Goal: Check status: Check status

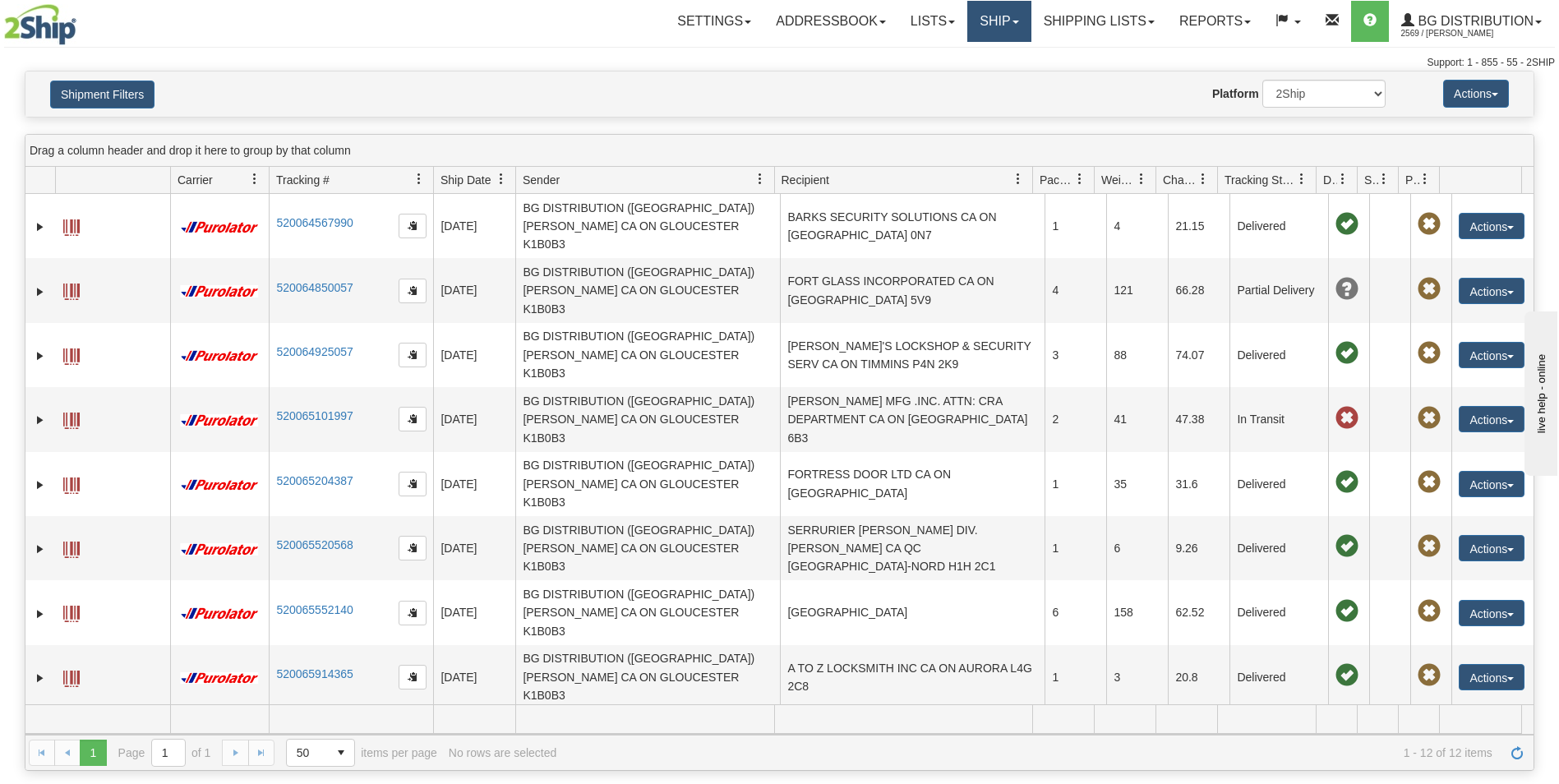
click at [983, 23] on link "Ship" at bounding box center [999, 21] width 64 height 41
click at [1083, 16] on link "Shipping lists" at bounding box center [1098, 21] width 136 height 41
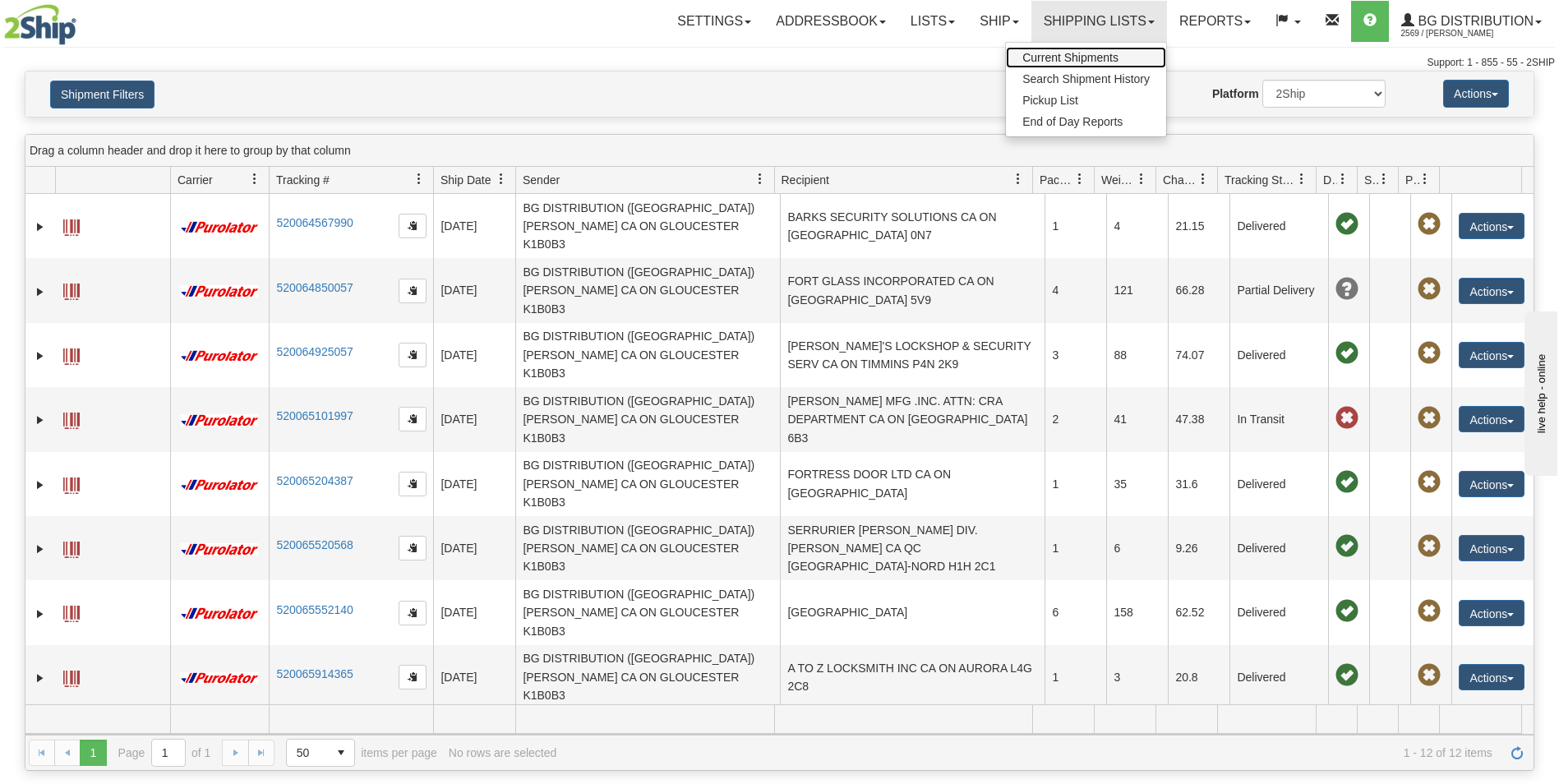
click at [1087, 58] on span "Current Shipments" at bounding box center [1070, 58] width 96 height 13
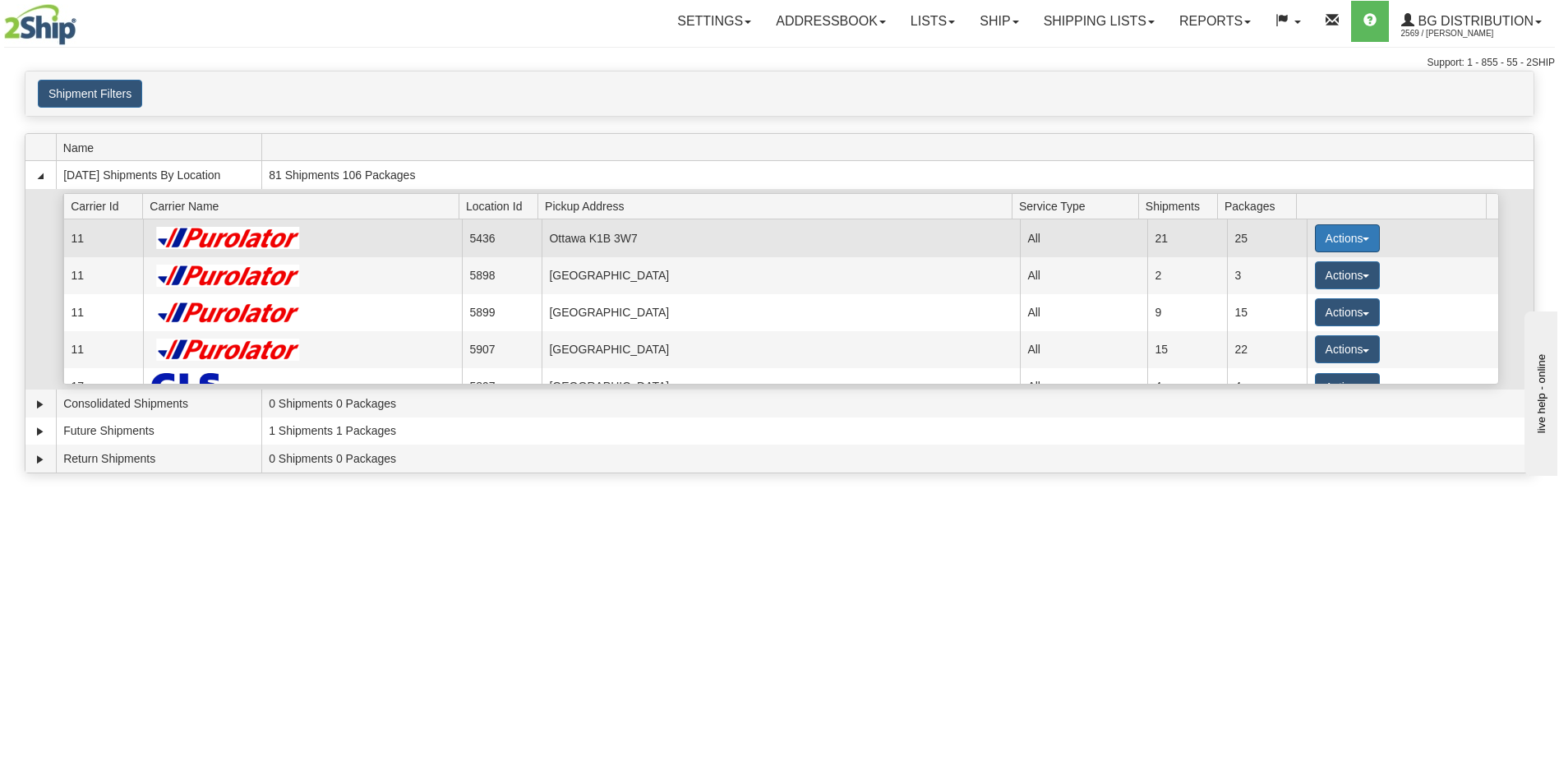
click at [1361, 234] on button "Actions" at bounding box center [1348, 238] width 65 height 28
click at [1317, 269] on link "Details" at bounding box center [1313, 269] width 132 height 21
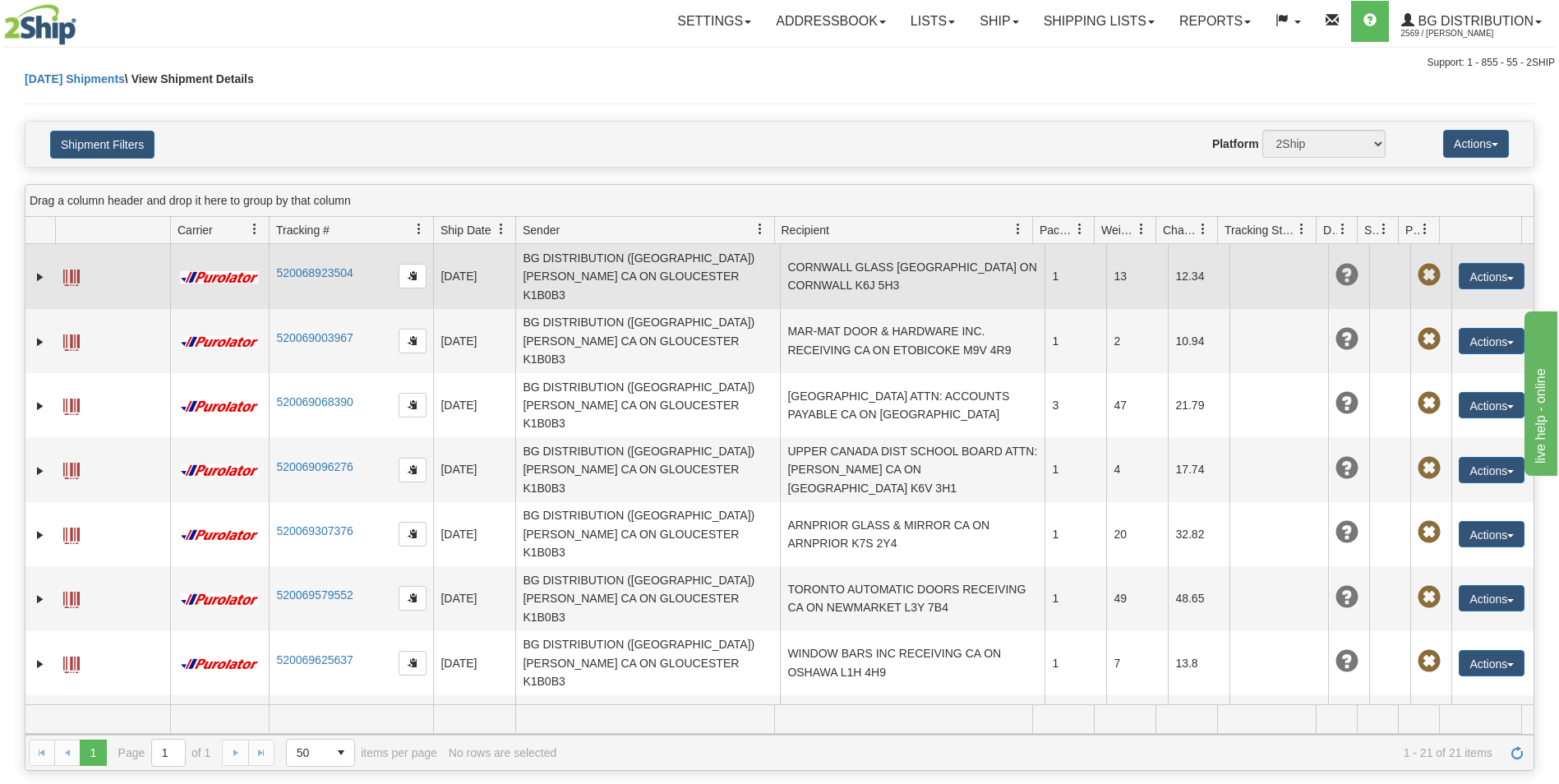
scroll to position [543, 0]
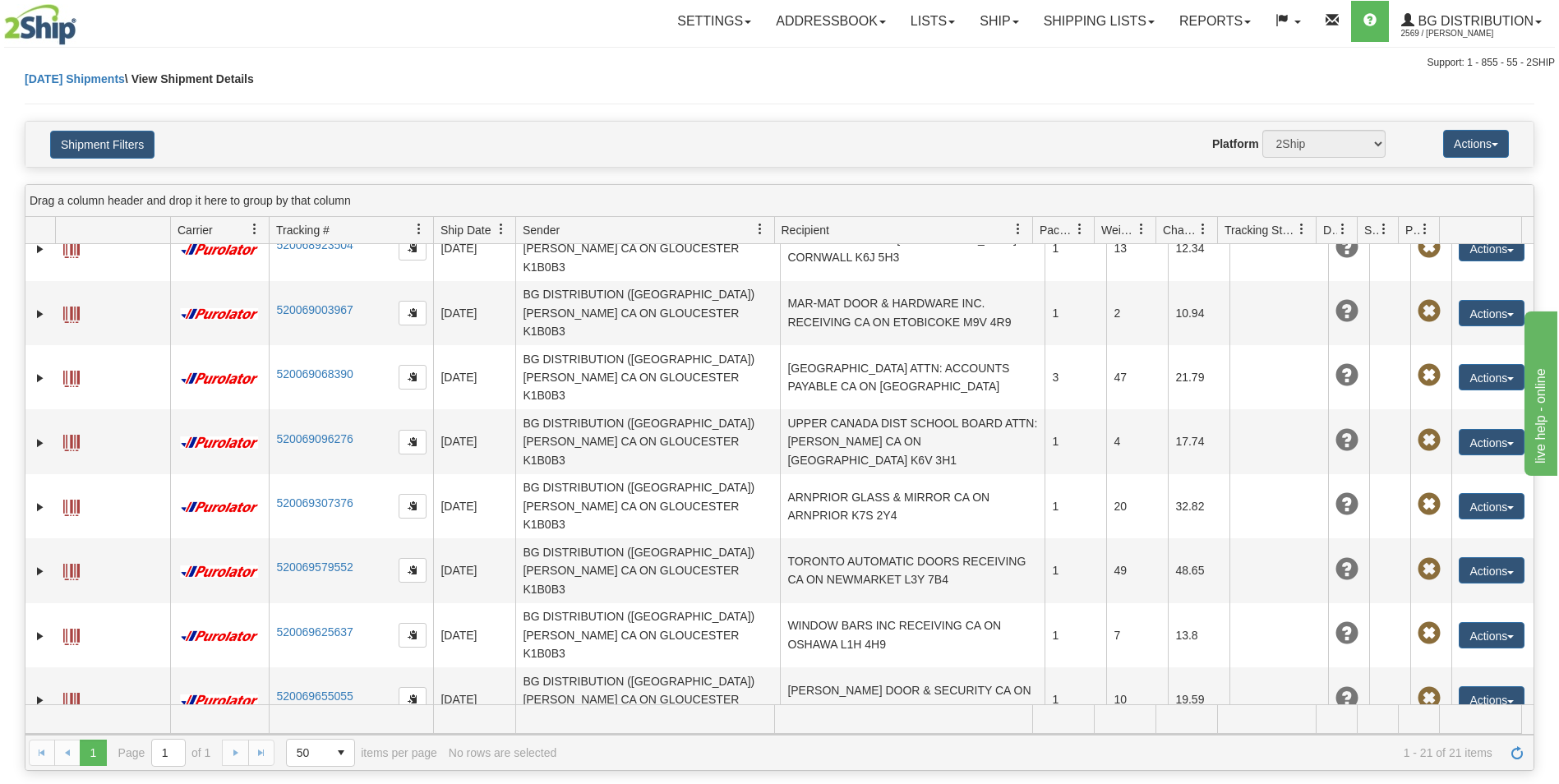
drag, startPoint x: 364, startPoint y: 492, endPoint x: 289, endPoint y: 495, distance: 75.1
click at [289, 732] on td "520069715628" at bounding box center [351, 763] width 164 height 64
click at [313, 754] on link "520069715628" at bounding box center [314, 761] width 77 height 13
